Goal: Information Seeking & Learning: Find specific fact

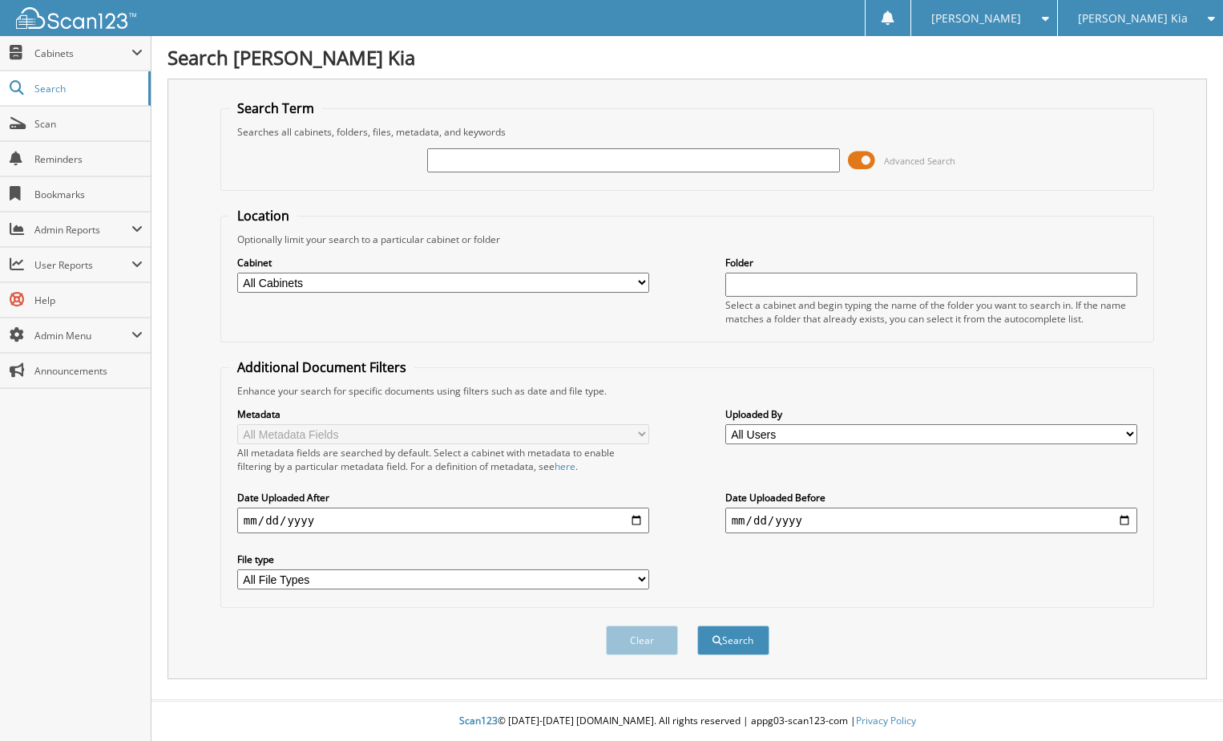
click at [603, 157] on input "text" at bounding box center [633, 160] width 412 height 24
type input "498736"
click at [697, 625] on button "Search" at bounding box center [733, 640] width 72 height 30
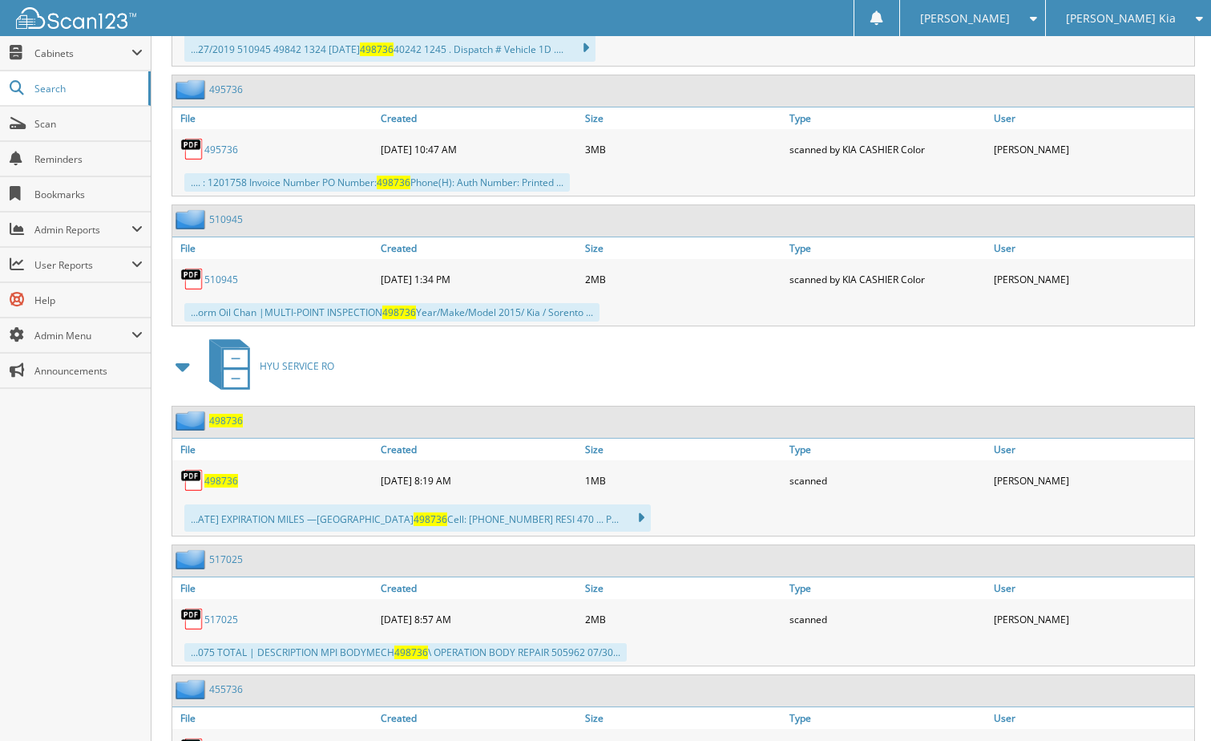
scroll to position [1042, 0]
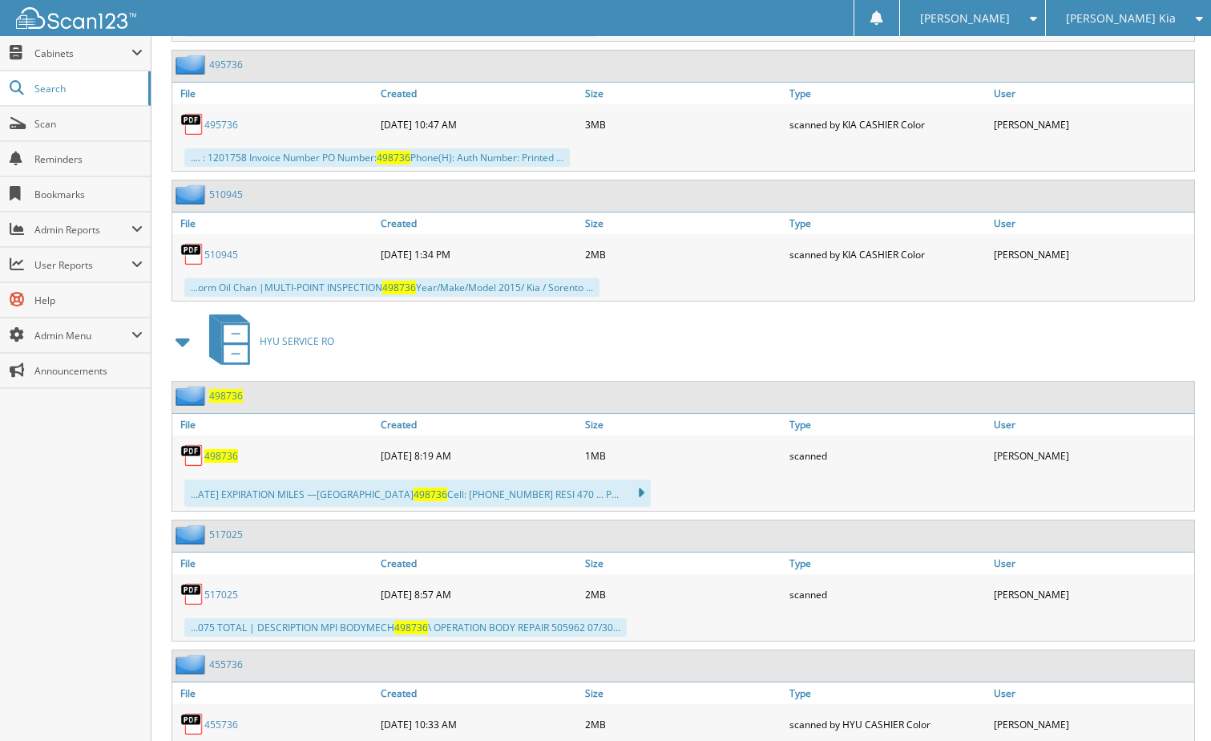
click at [222, 459] on span "498736" at bounding box center [221, 456] width 34 height 14
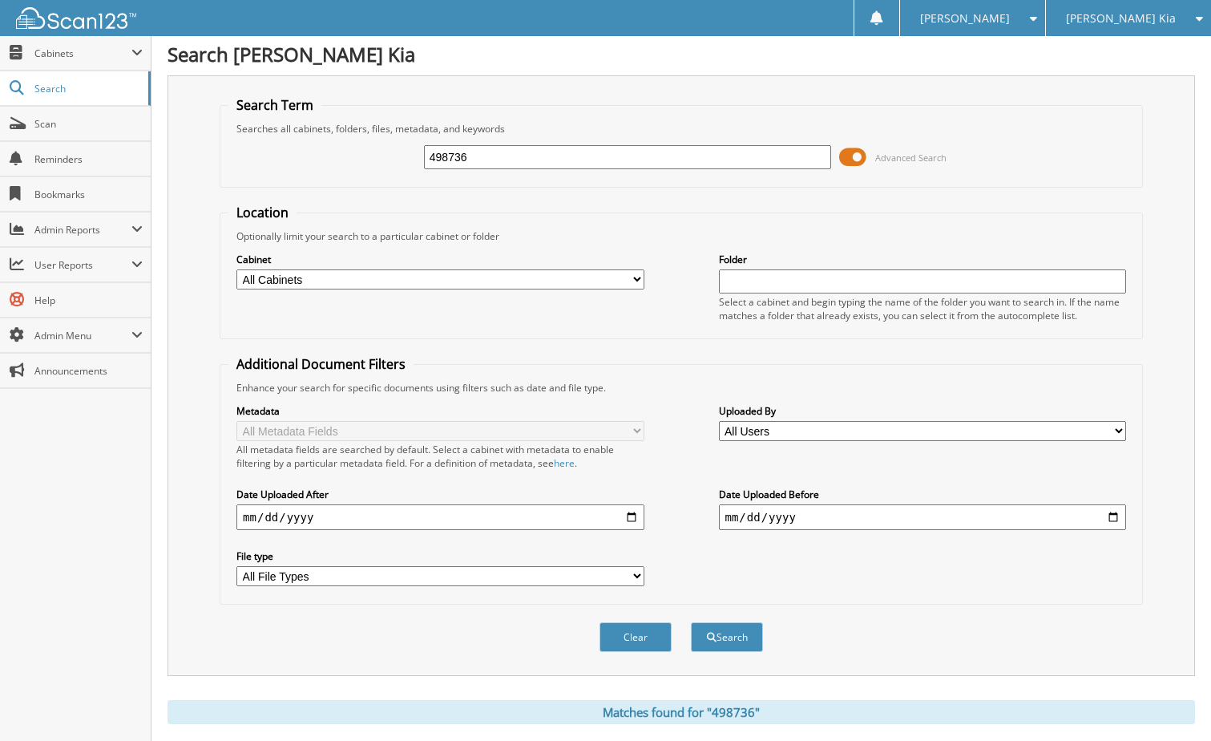
scroll to position [0, 0]
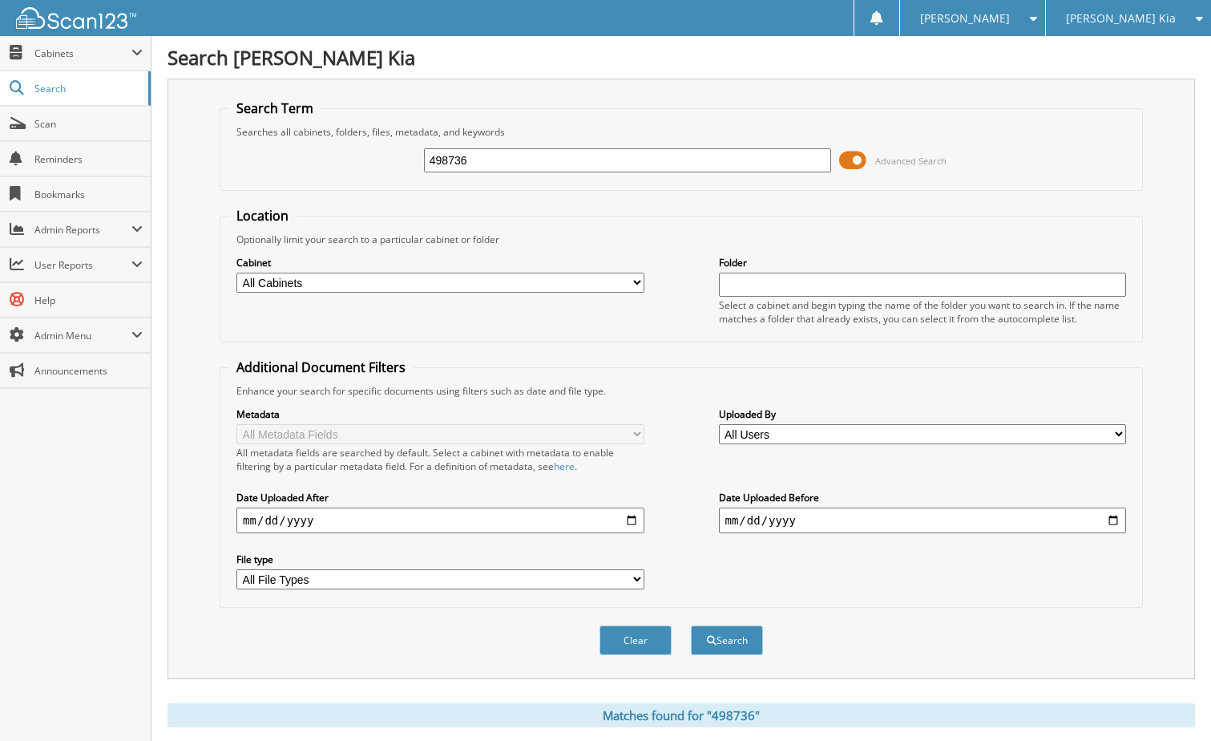
drag, startPoint x: 471, startPoint y: 152, endPoint x: 387, endPoint y: 146, distance: 83.6
click at [387, 146] on div "498736 Advanced Search" at bounding box center [681, 160] width 906 height 43
type input "505962"
click at [691, 625] on button "Search" at bounding box center [727, 640] width 72 height 30
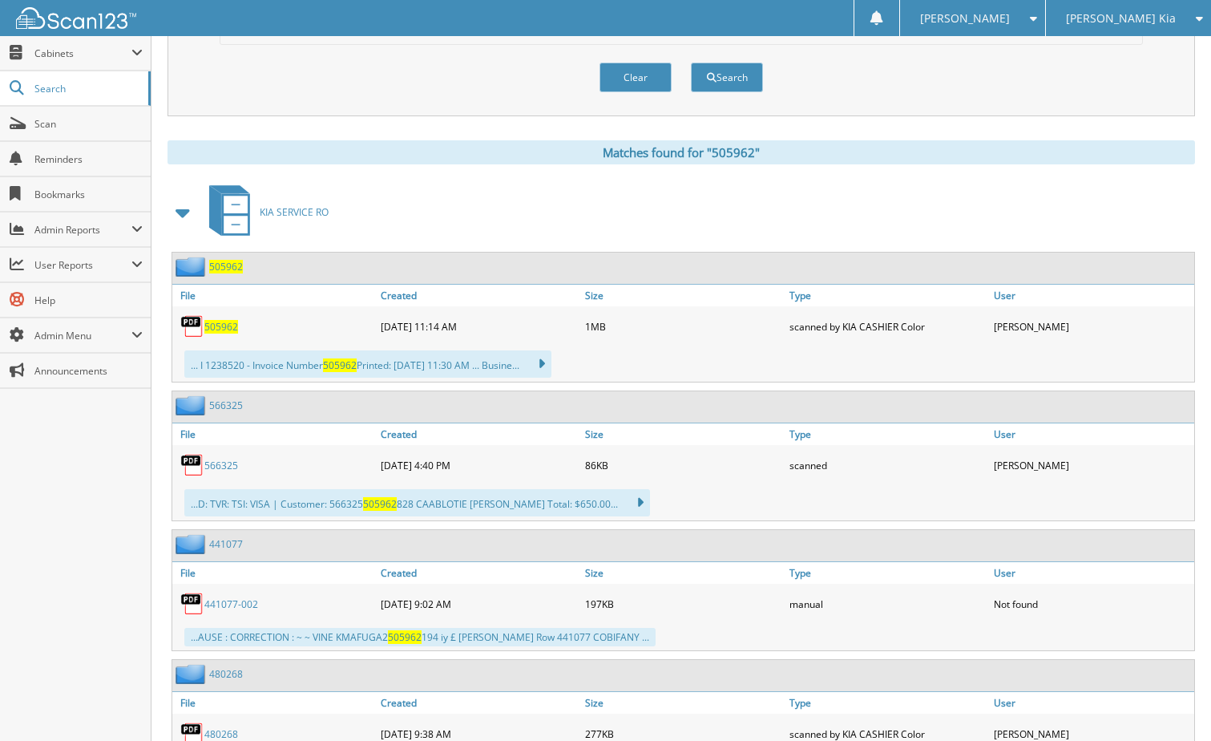
scroll to position [561, 0]
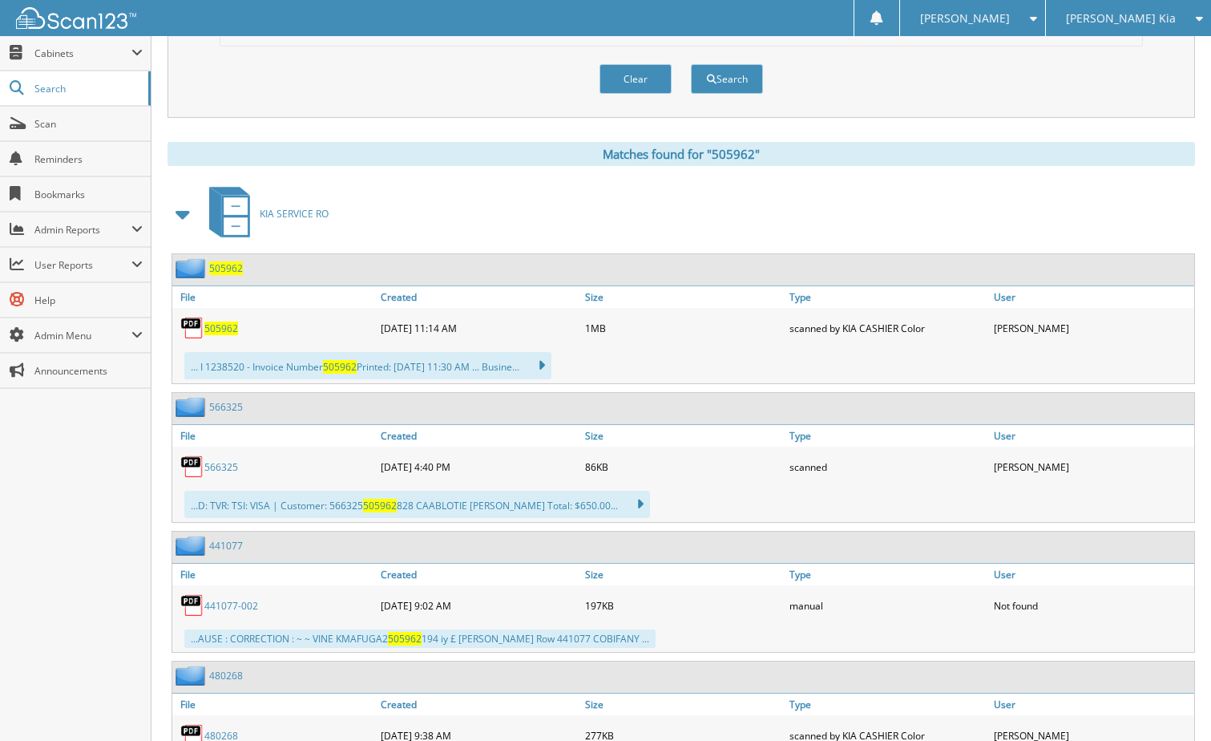
click at [181, 214] on span at bounding box center [183, 214] width 22 height 29
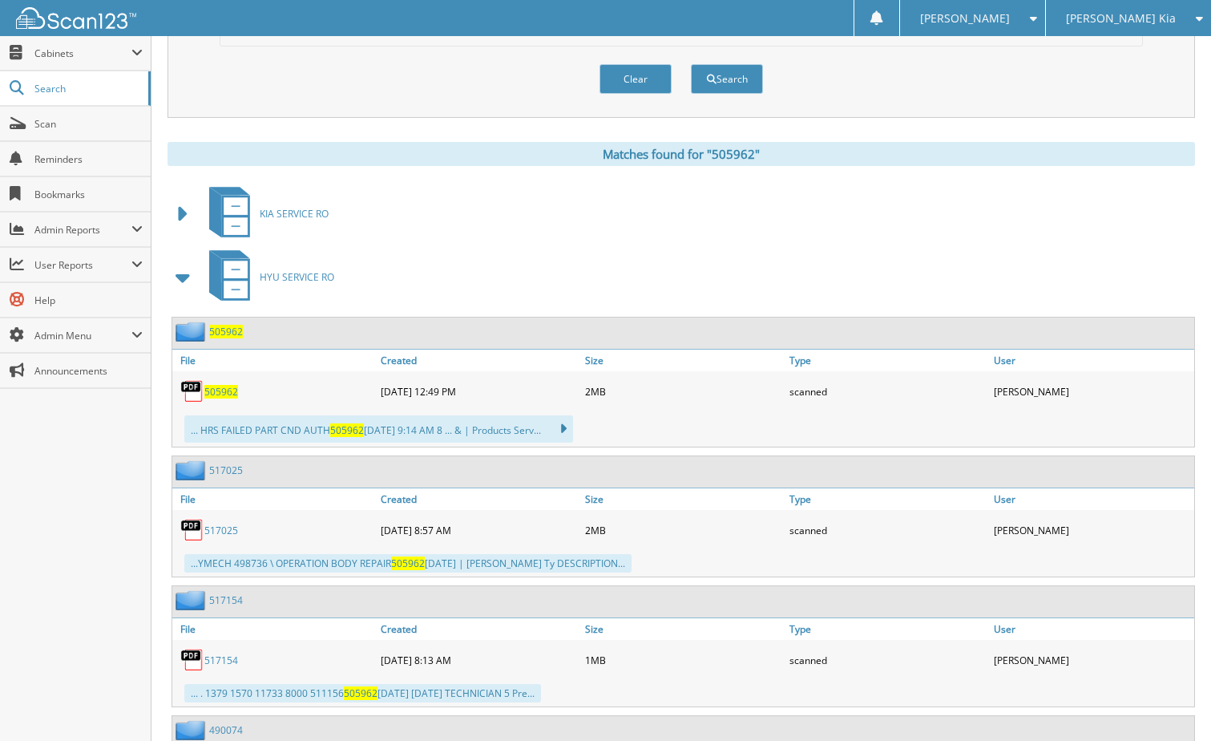
click at [226, 392] on span "505962" at bounding box center [221, 392] width 34 height 14
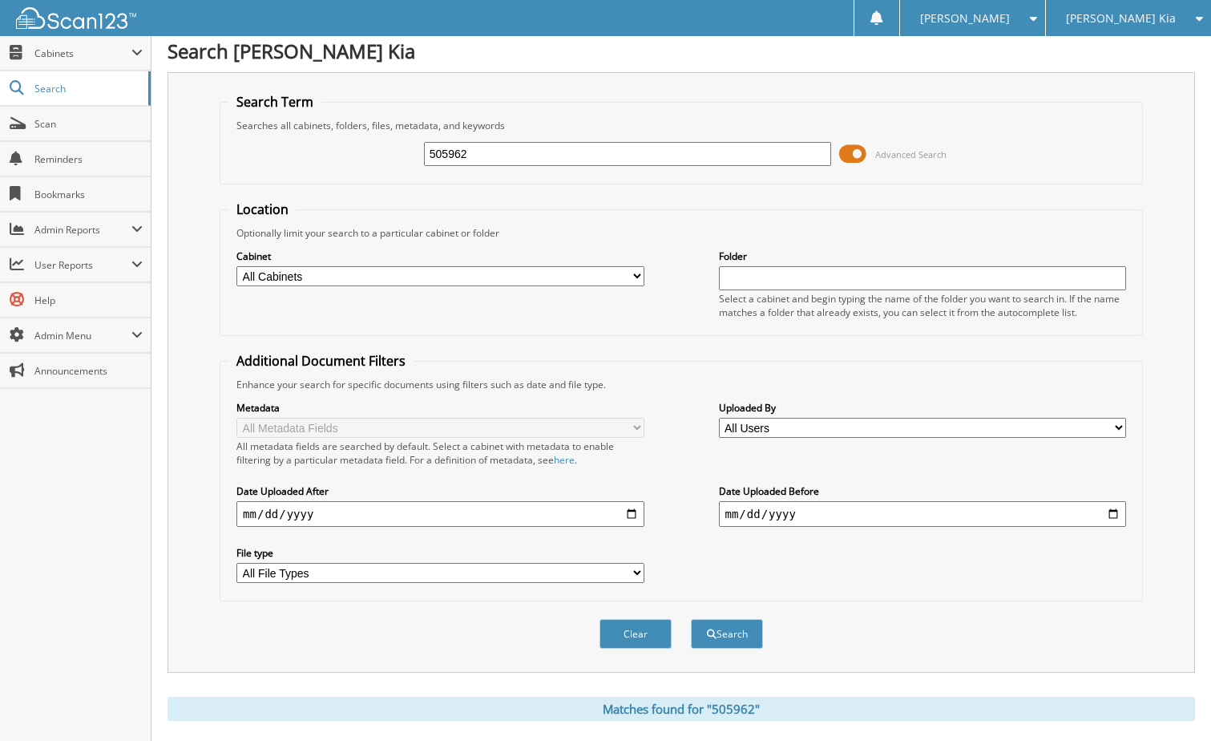
scroll to position [0, 0]
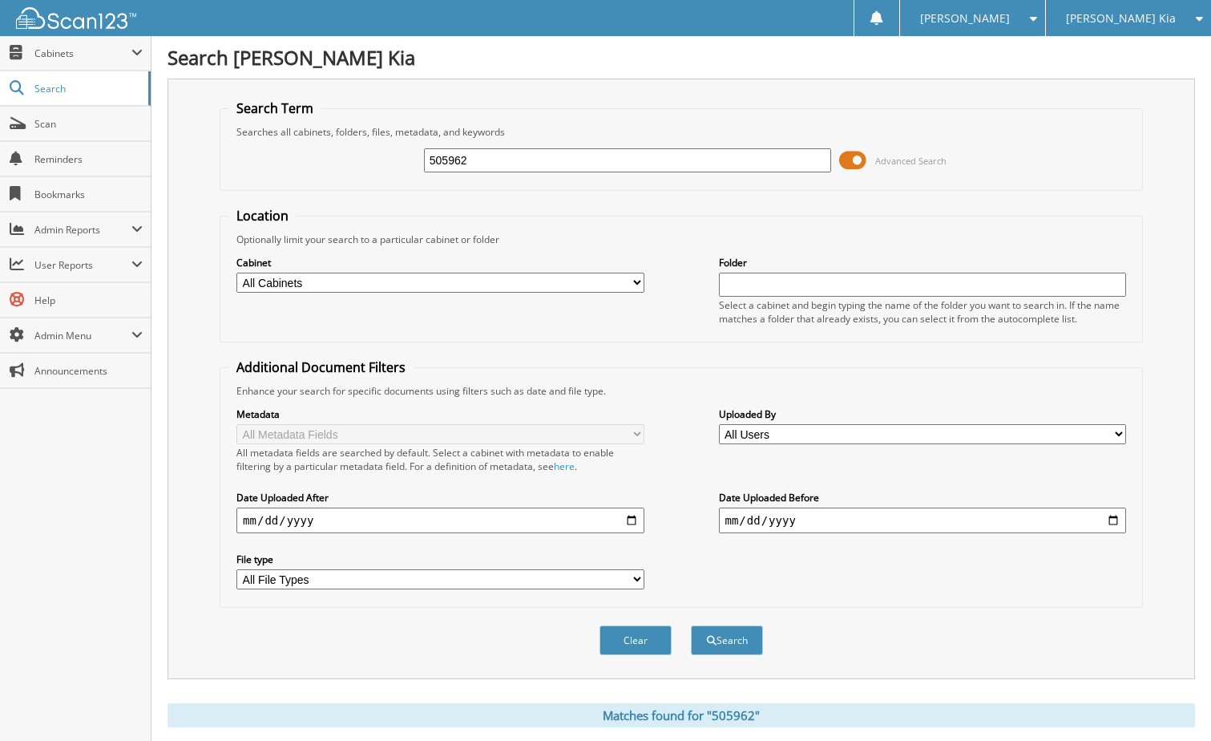
drag, startPoint x: 515, startPoint y: 149, endPoint x: 321, endPoint y: 152, distance: 194.0
click at [321, 152] on div "505962 Advanced Search" at bounding box center [681, 160] width 906 height 43
type input "511156"
click at [691, 625] on button "Search" at bounding box center [727, 640] width 72 height 30
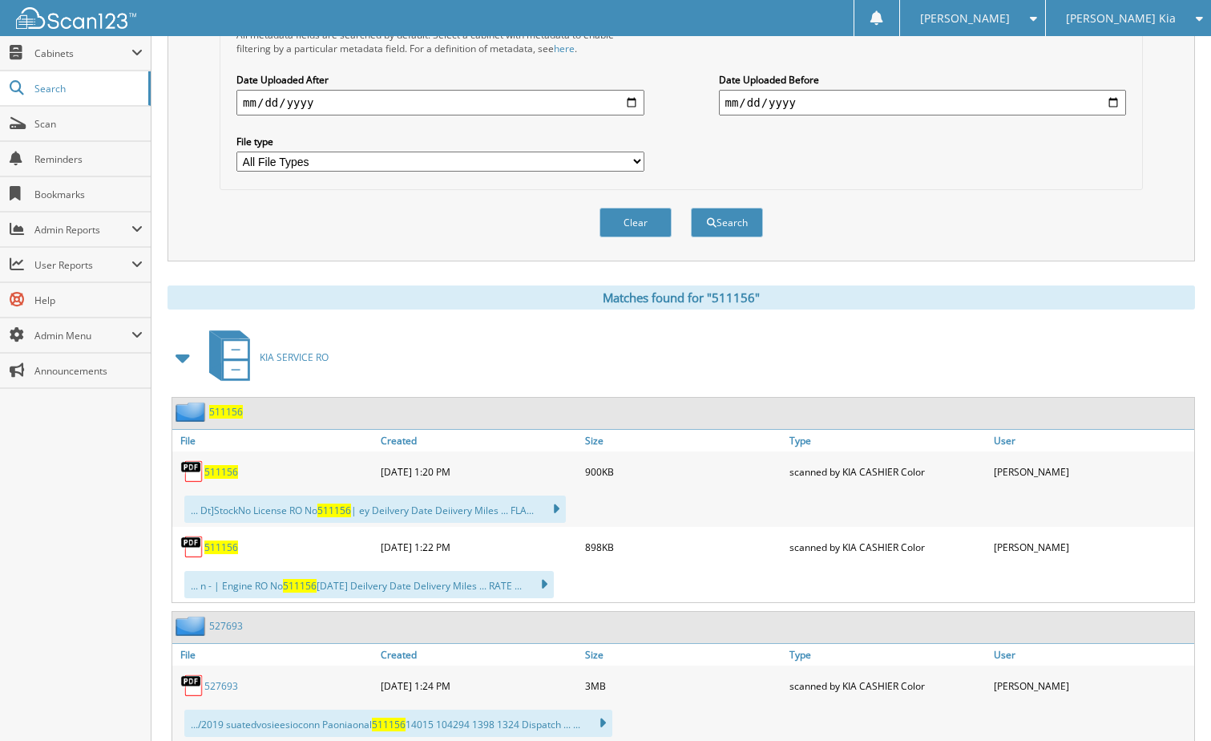
scroll to position [561, 0]
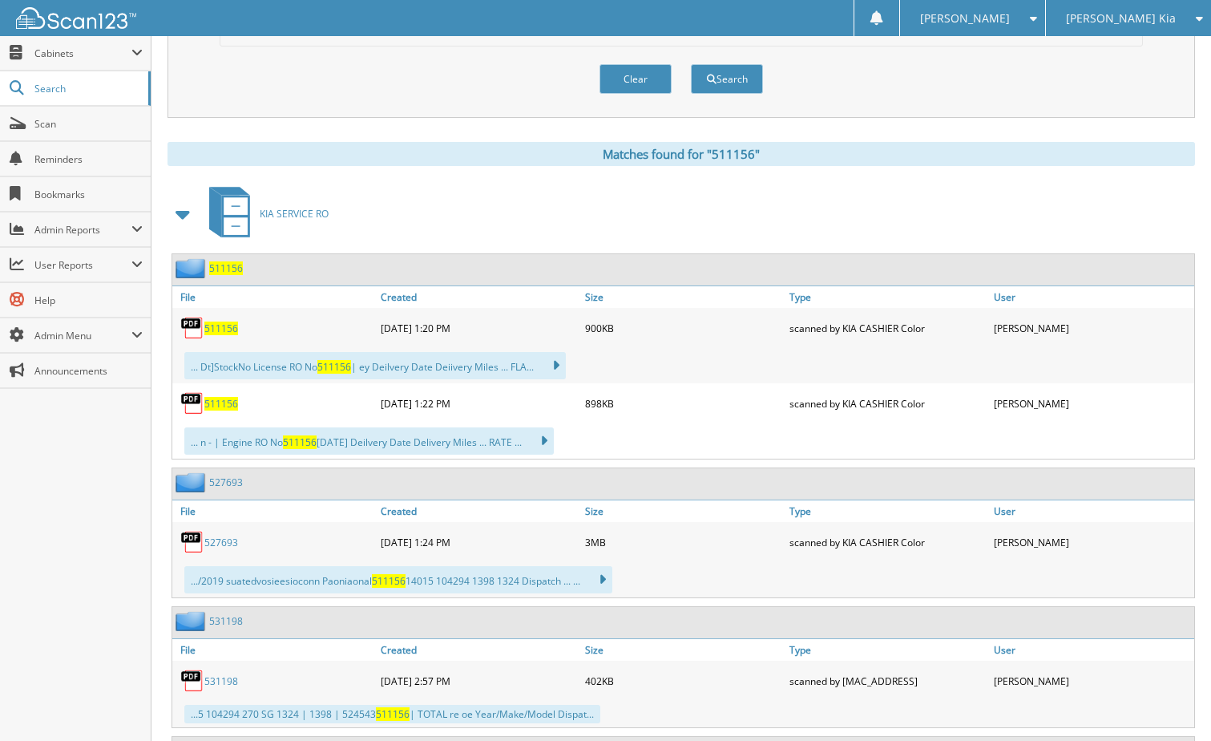
click at [183, 214] on span at bounding box center [183, 214] width 22 height 29
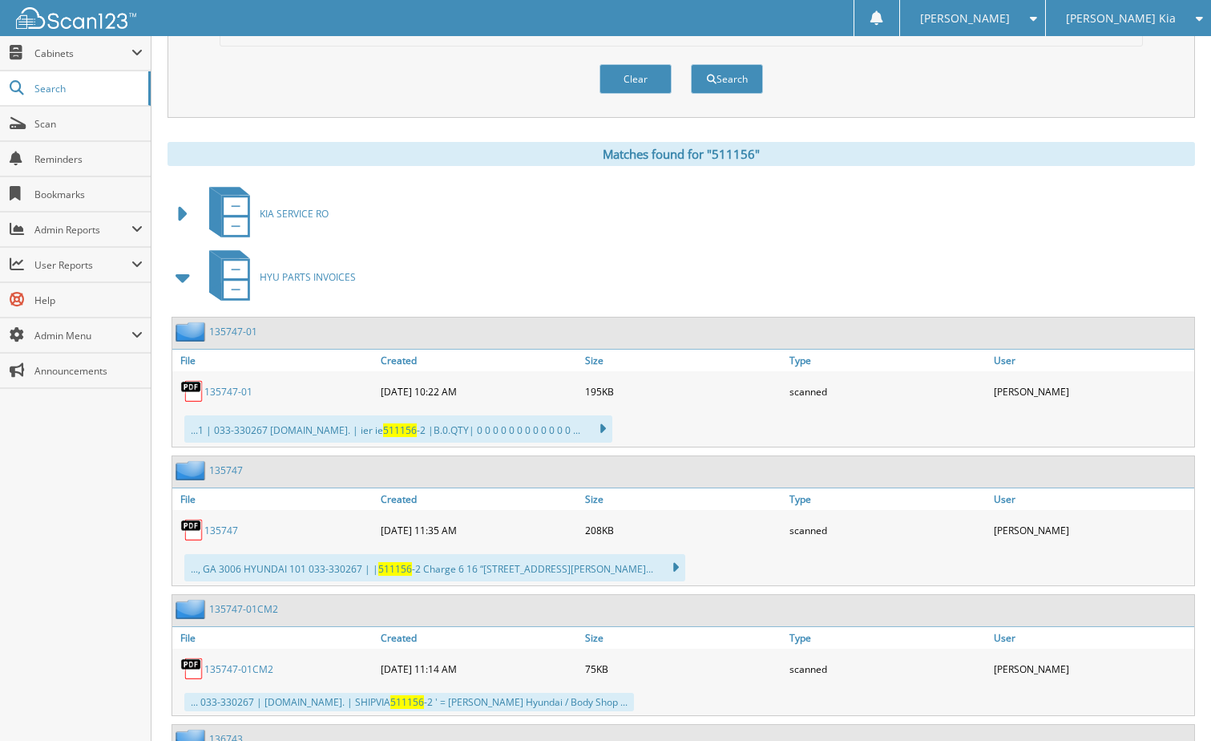
click at [180, 277] on span at bounding box center [183, 277] width 22 height 29
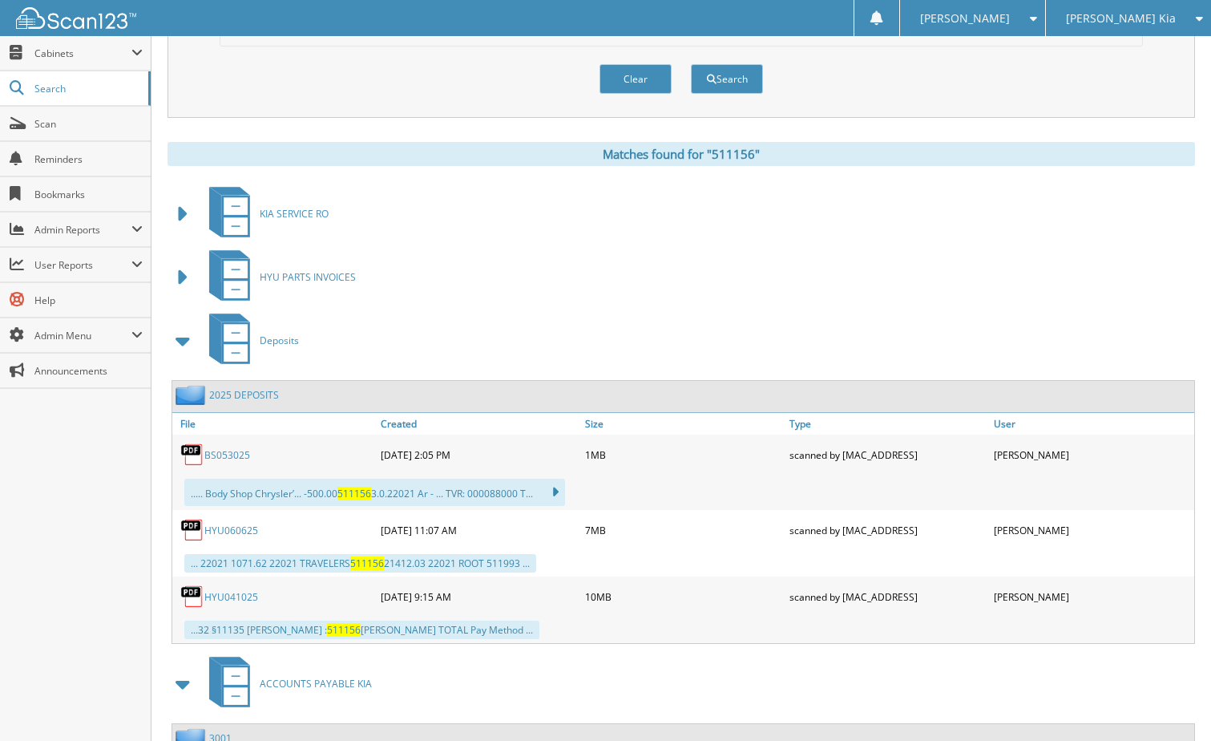
click at [186, 342] on span at bounding box center [183, 340] width 22 height 29
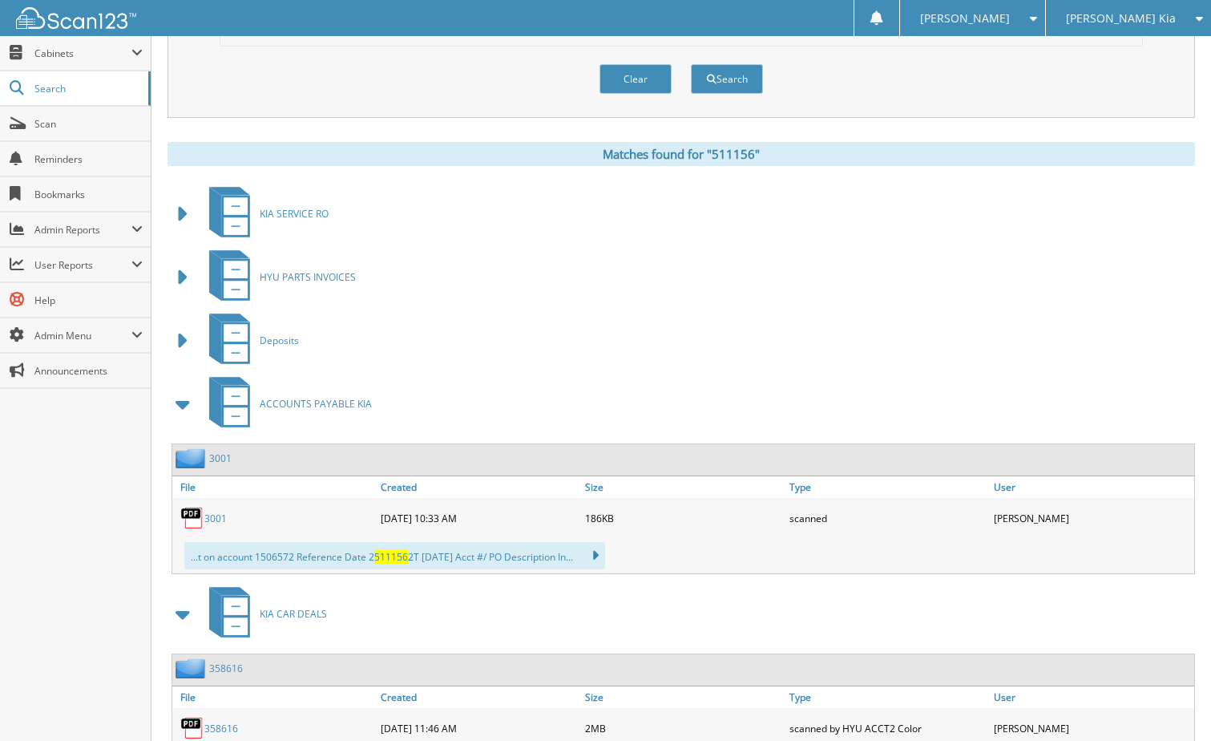
click at [182, 410] on span at bounding box center [183, 404] width 22 height 29
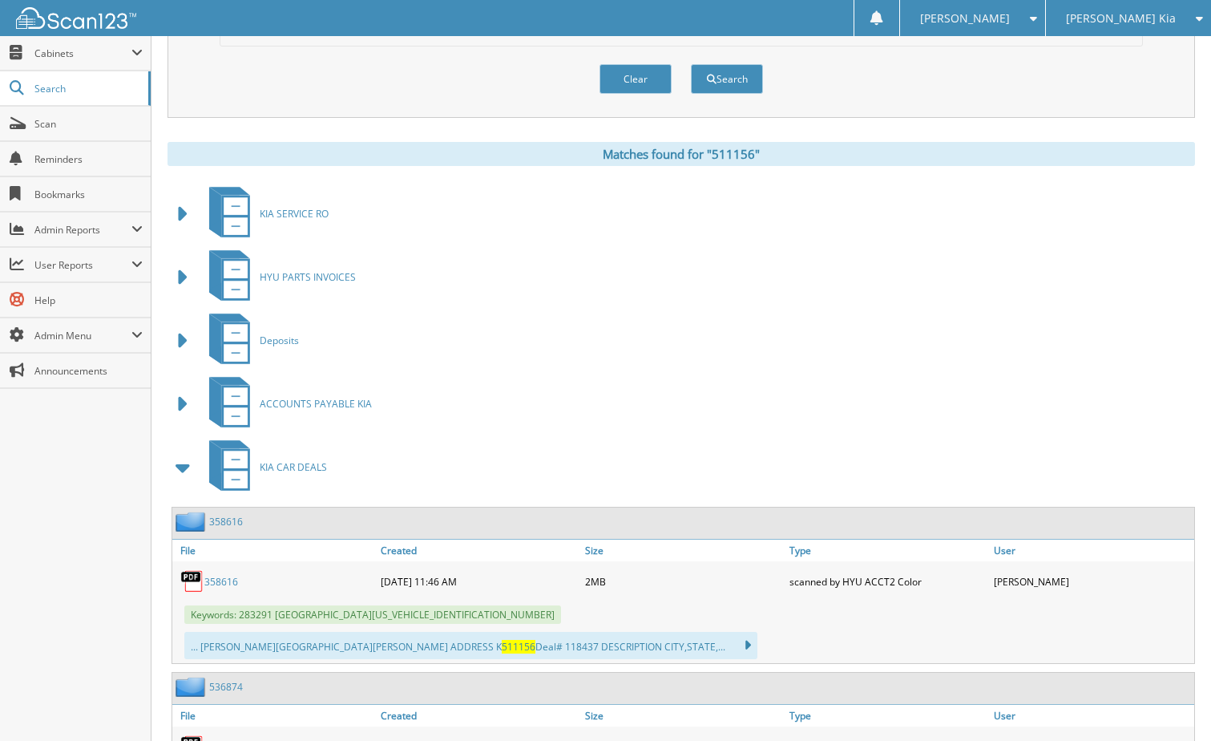
click at [183, 464] on span at bounding box center [183, 467] width 22 height 29
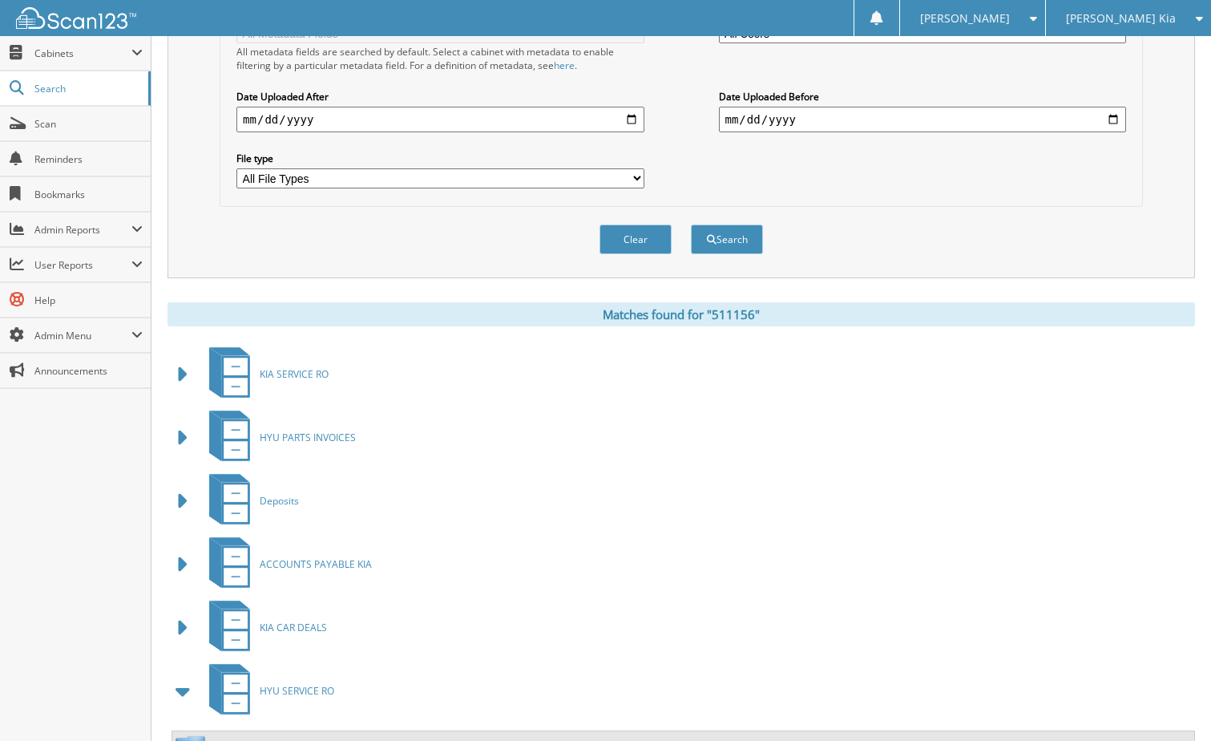
scroll to position [0, 0]
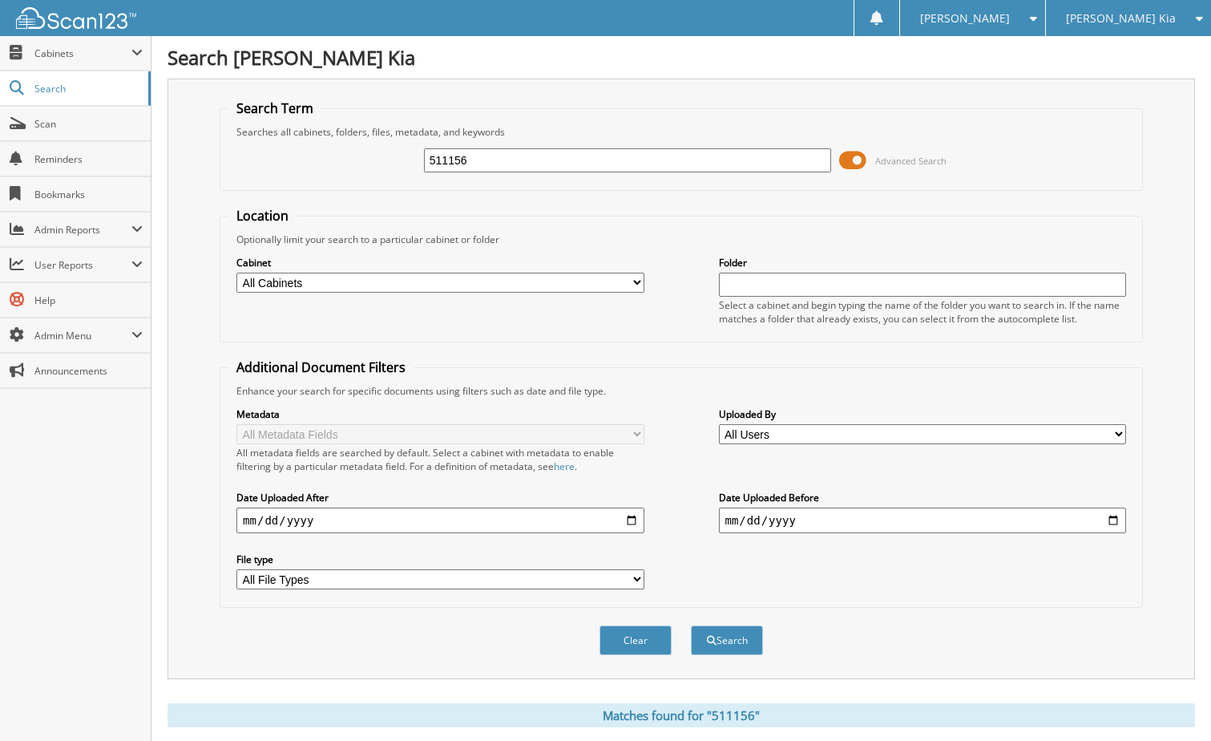
click at [473, 161] on input "511156" at bounding box center [627, 160] width 407 height 24
drag, startPoint x: 473, startPoint y: 161, endPoint x: 373, endPoint y: 153, distance: 100.5
click at [373, 153] on div "511156 Advanced Search" at bounding box center [681, 160] width 906 height 43
type input "517025"
click at [691, 625] on button "Search" at bounding box center [727, 640] width 72 height 30
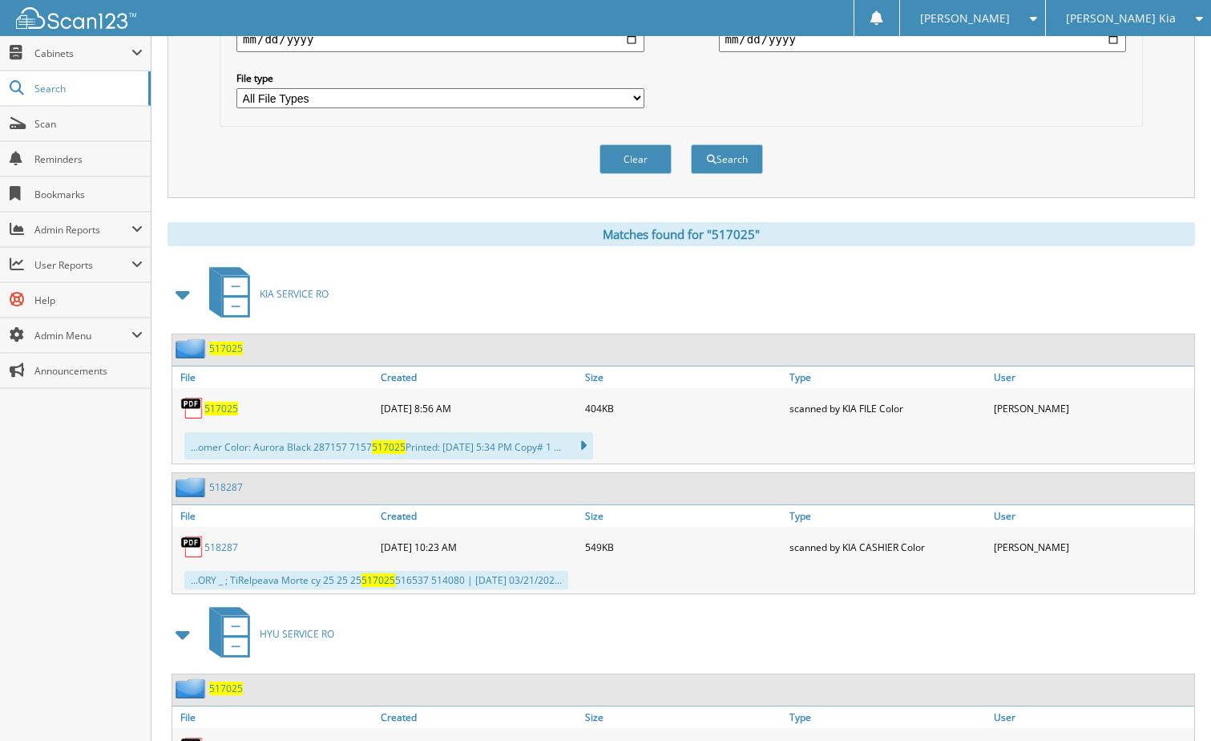
scroll to position [802, 0]
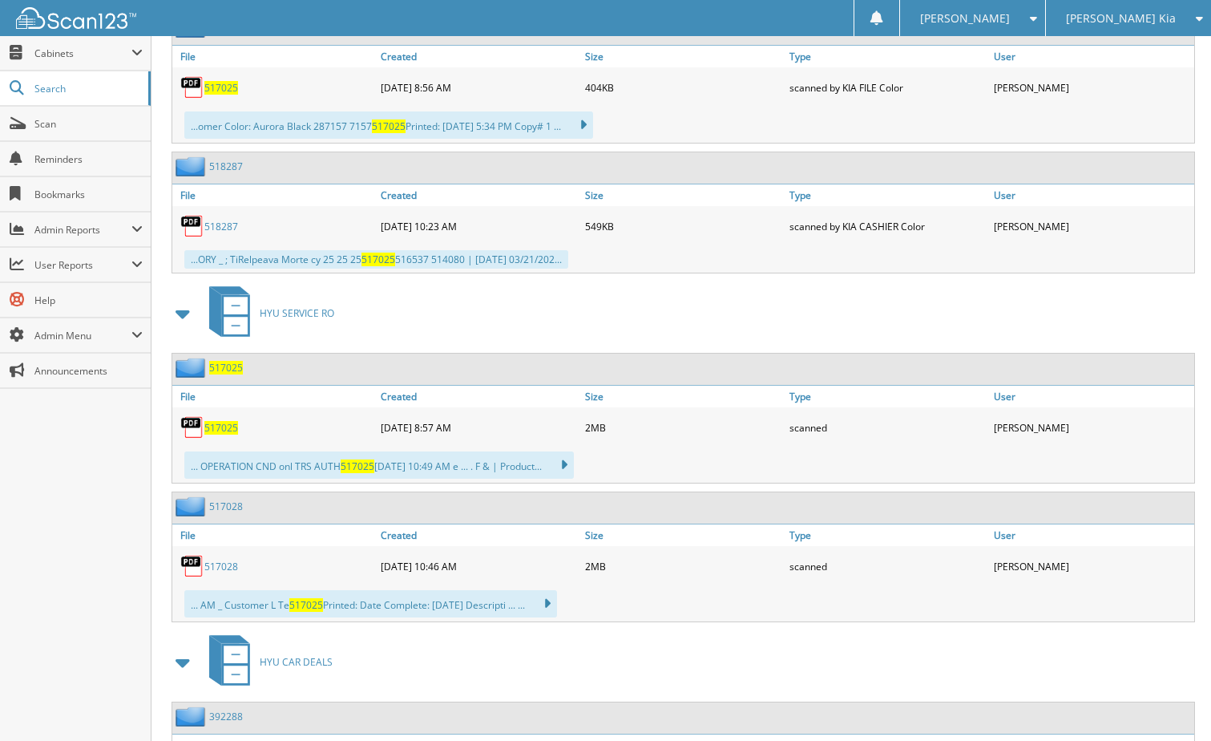
click at [218, 434] on span "517025" at bounding box center [221, 428] width 34 height 14
